Goal: Information Seeking & Learning: Find contact information

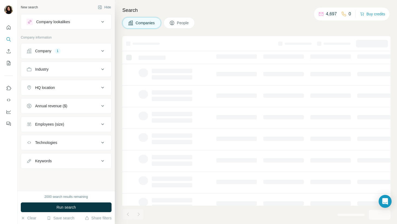
click at [76, 55] on button "Company 1" at bounding box center [66, 51] width 90 height 13
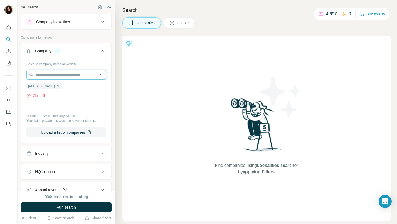
click at [64, 77] on input "text" at bounding box center [65, 75] width 79 height 10
paste input "**********"
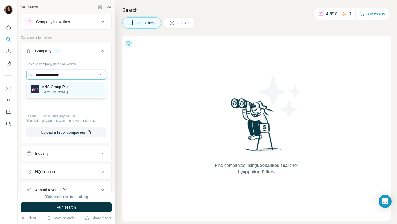
type input "**********"
click at [66, 89] on p "ANS Group Plc" at bounding box center [55, 86] width 26 height 5
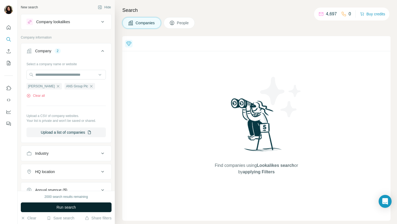
click at [61, 206] on span "Run search" at bounding box center [65, 207] width 19 height 5
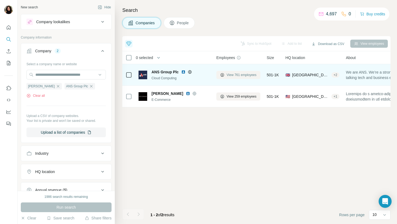
click at [235, 77] on button "View 761 employees" at bounding box center [238, 75] width 44 height 8
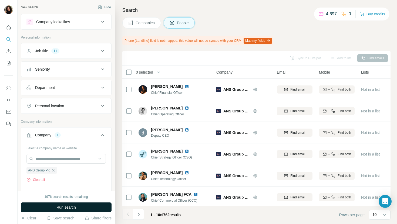
click at [85, 206] on button "Run search" at bounding box center [66, 208] width 91 height 10
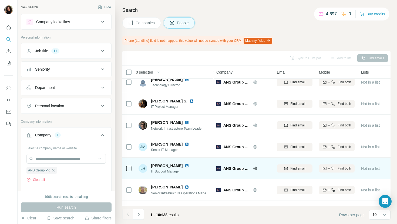
scroll to position [55, 0]
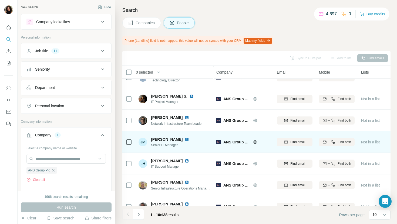
click at [185, 138] on img at bounding box center [187, 139] width 4 height 4
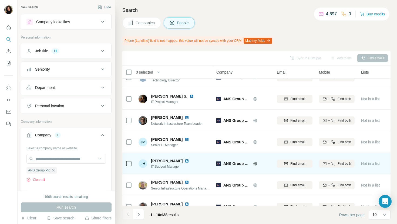
click at [185, 160] on img at bounding box center [187, 161] width 4 height 4
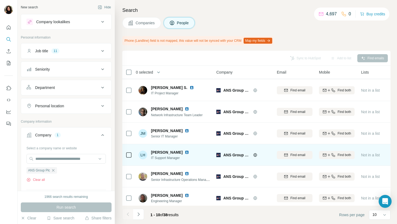
scroll to position [75, 0]
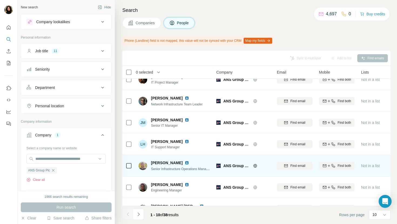
click at [189, 164] on img at bounding box center [187, 163] width 4 height 4
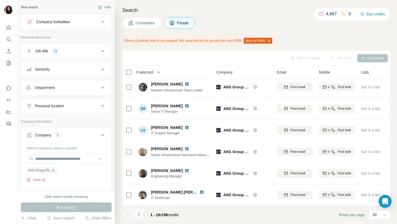
click at [139, 213] on icon "Navigate to next page" at bounding box center [138, 214] width 5 height 5
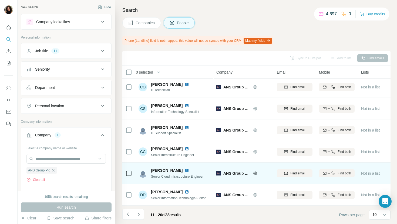
click at [185, 169] on img at bounding box center [187, 170] width 4 height 4
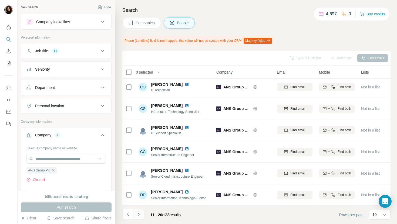
click at [140, 216] on icon "Navigate to next page" at bounding box center [138, 214] width 5 height 5
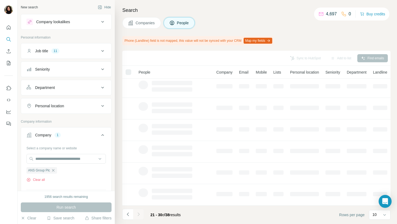
scroll to position [0, 0]
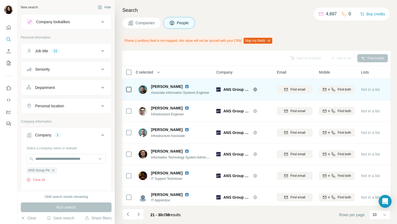
click at [185, 87] on img at bounding box center [187, 86] width 4 height 4
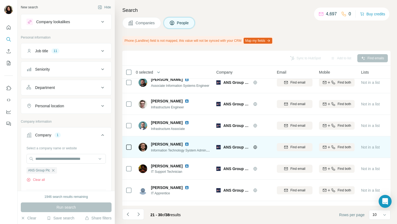
scroll to position [16, 0]
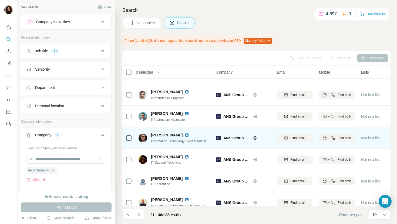
click at [185, 135] on img at bounding box center [187, 135] width 4 height 4
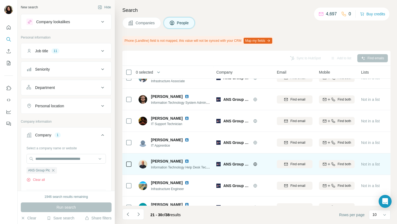
scroll to position [89, 0]
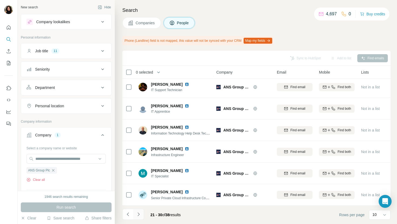
click at [138, 212] on icon "Navigate to next page" at bounding box center [138, 214] width 5 height 5
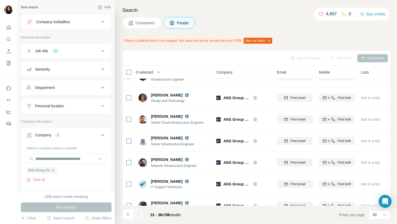
scroll to position [46, 0]
